Goal: Go to known website: Access a specific website the user already knows

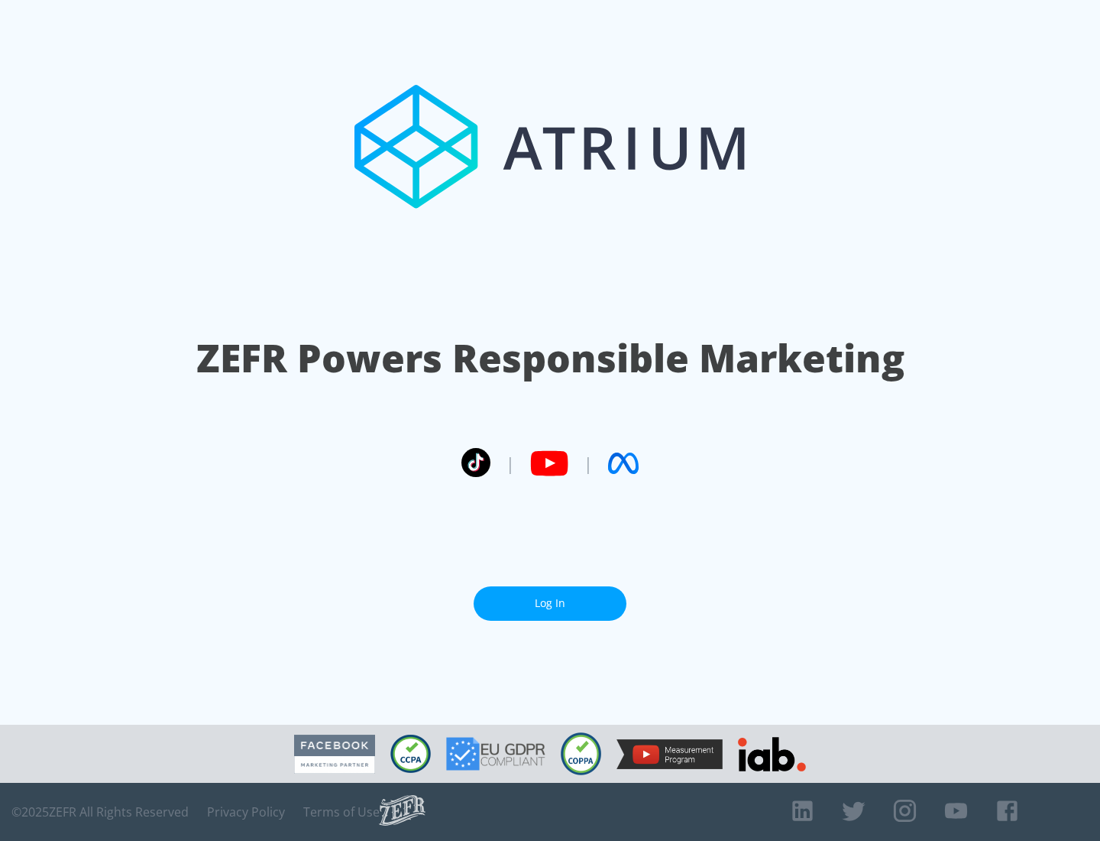
click at [550, 597] on link "Log In" at bounding box center [550, 603] width 153 height 34
